Goal: Obtain resource: Obtain resource

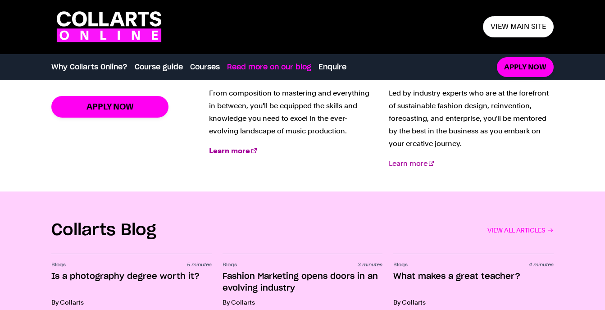
scroll to position [1307, 0]
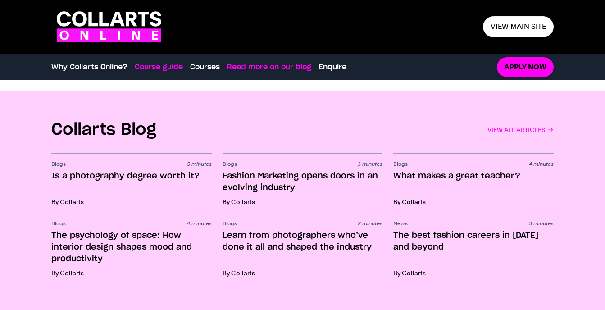
click at [159, 68] on link "Course guide" at bounding box center [159, 67] width 48 height 11
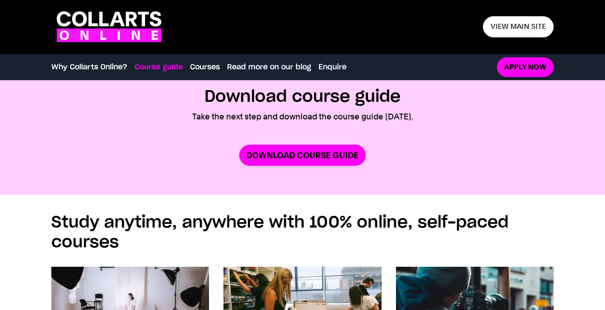
scroll to position [514, 0]
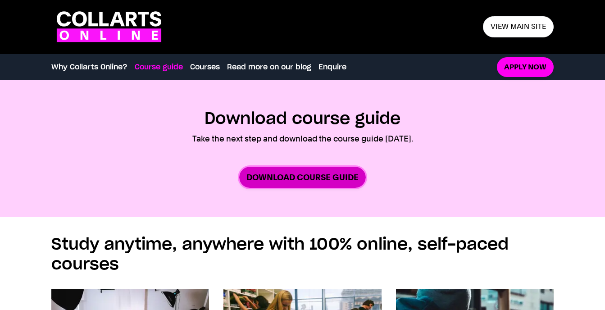
click at [321, 177] on link "Download Course Guide" at bounding box center [302, 177] width 127 height 21
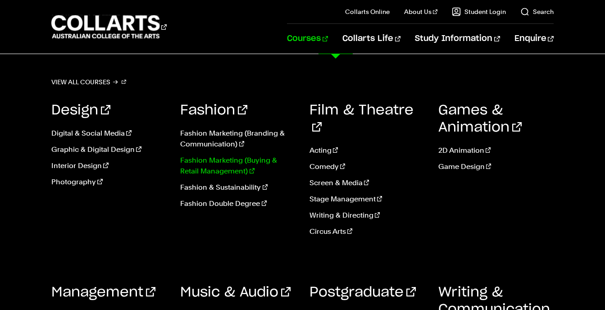
scroll to position [811, 0]
click at [578, 120] on div "View all courses Design Digital & Social Media Graphic & Digital Design Interio…" at bounding box center [302, 237] width 605 height 366
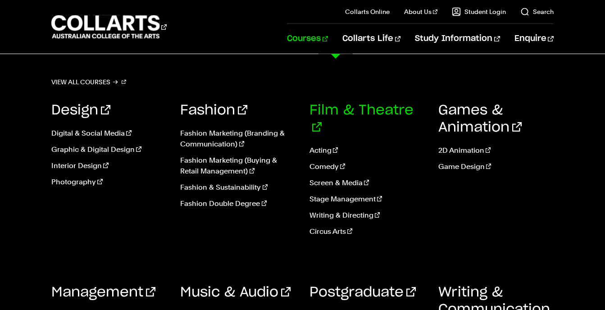
scroll to position [135, 0]
click at [328, 41] on link "Courses" at bounding box center [307, 39] width 41 height 30
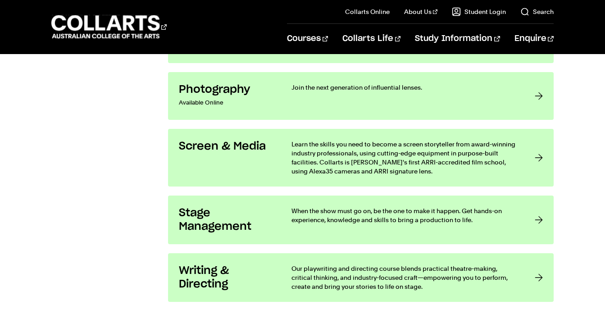
scroll to position [1938, 0]
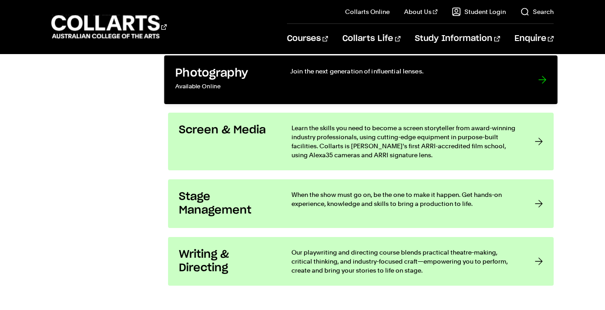
click at [535, 83] on link "Photography Available Online Join the next generation of influential lenses." at bounding box center [360, 79] width 393 height 49
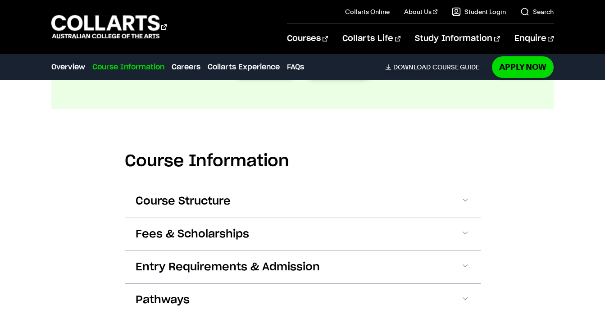
scroll to position [1127, 0]
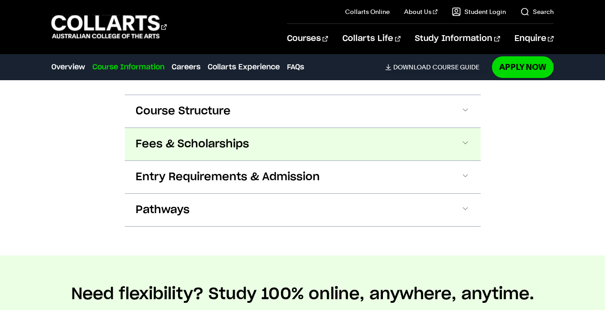
click at [191, 137] on span "Fees & Scholarships" at bounding box center [193, 144] width 114 height 14
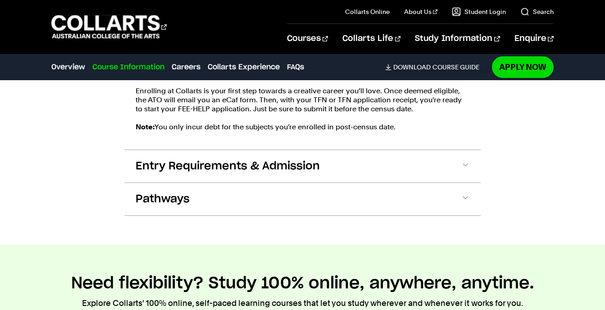
scroll to position [1426, 0]
